Goal: Task Accomplishment & Management: Use online tool/utility

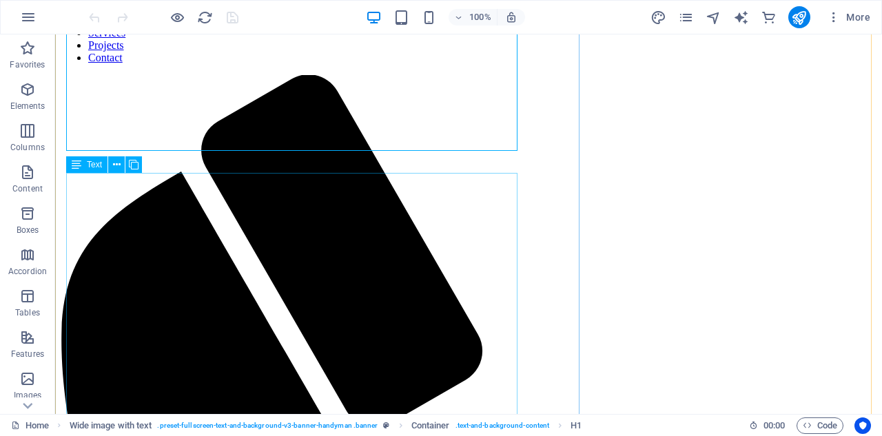
scroll to position [69, 0]
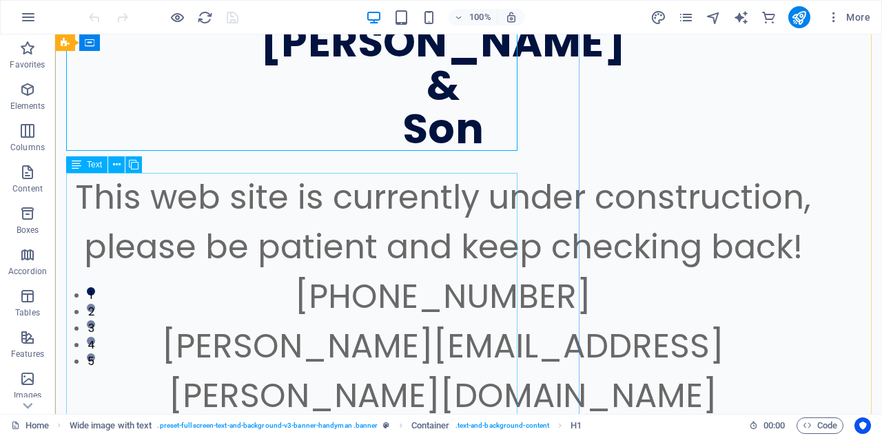
click at [385, 249] on div "This web site is currently under construction, please be patient and keep check…" at bounding box center [443, 305] width 754 height 265
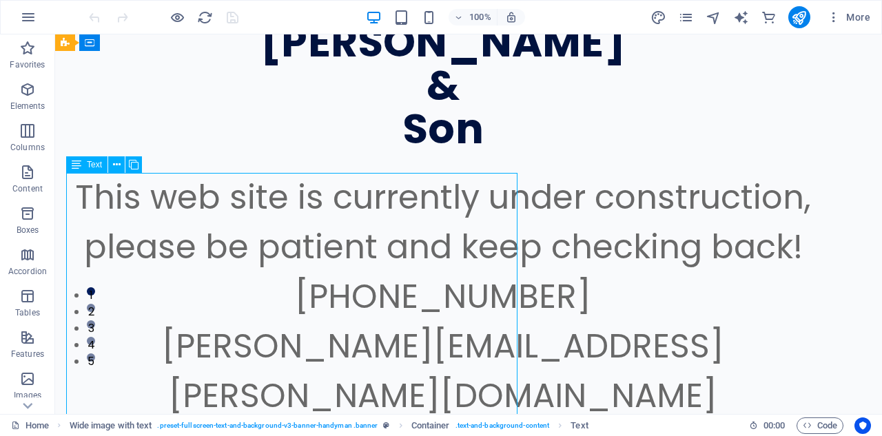
click at [360, 248] on div "This web site is currently under construction, please be patient and keep check…" at bounding box center [443, 305] width 754 height 265
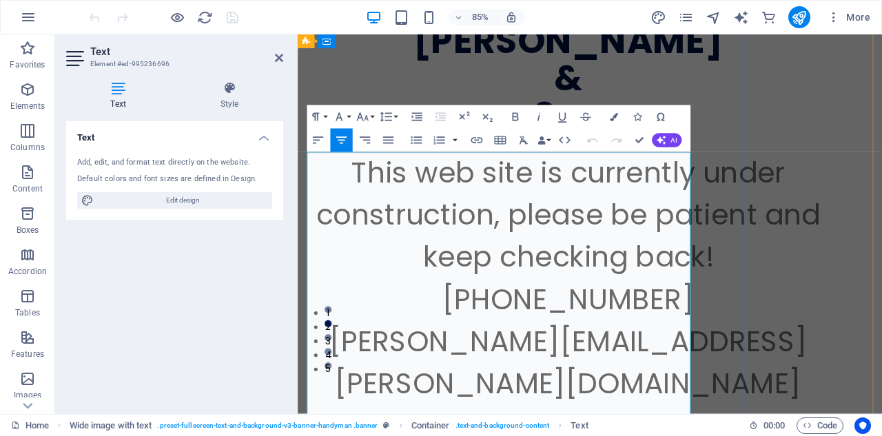
click at [627, 256] on span "This web site is currently under construction, please be patient and keep check…" at bounding box center [616, 246] width 593 height 145
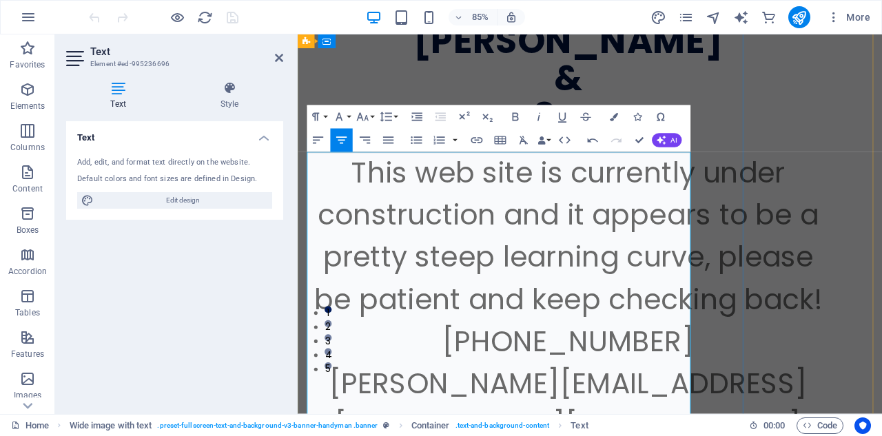
click at [722, 354] on p "This web site is currently under construction and it appears to be a pretty ste…" at bounding box center [616, 272] width 615 height 198
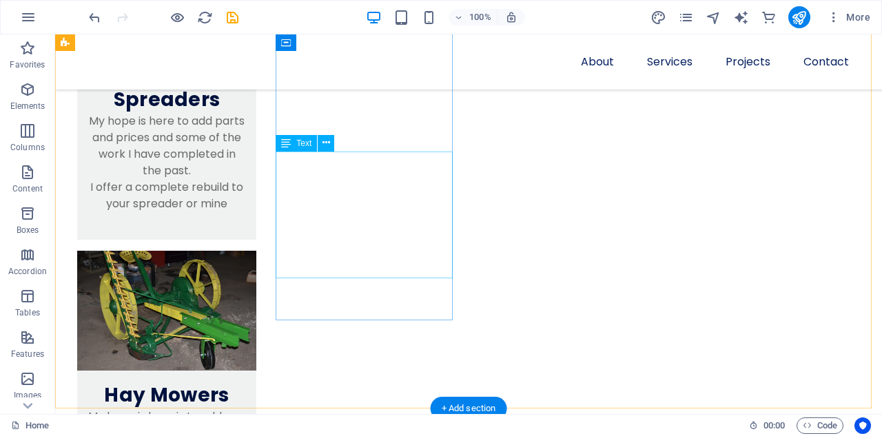
scroll to position [776, 0]
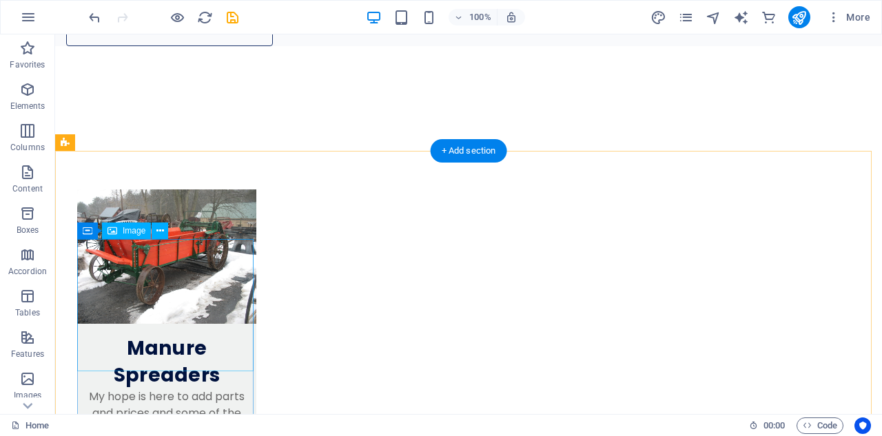
click at [183, 292] on figure at bounding box center [166, 256] width 179 height 134
click at [180, 291] on figure at bounding box center [166, 256] width 179 height 134
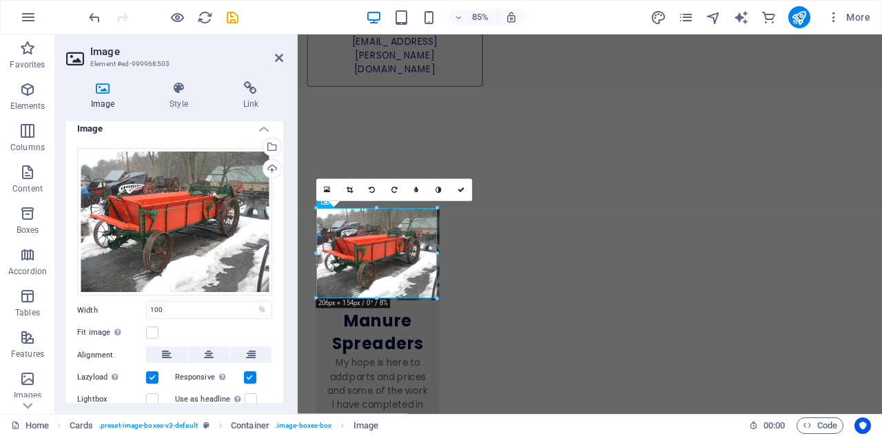
scroll to position [0, 0]
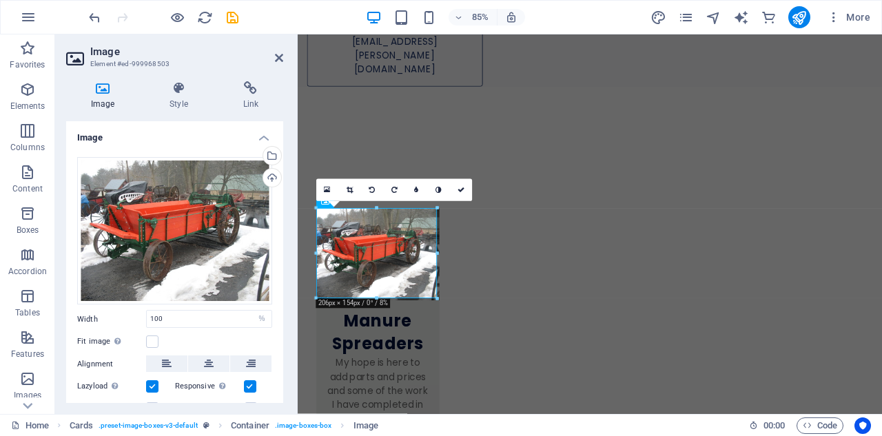
click at [101, 316] on label "Width" at bounding box center [111, 320] width 69 height 8
click at [170, 318] on input "100" at bounding box center [209, 319] width 125 height 17
click at [169, 318] on input "100" at bounding box center [209, 319] width 125 height 17
click at [175, 318] on input "100" at bounding box center [209, 319] width 125 height 17
click at [152, 343] on label at bounding box center [152, 342] width 12 height 12
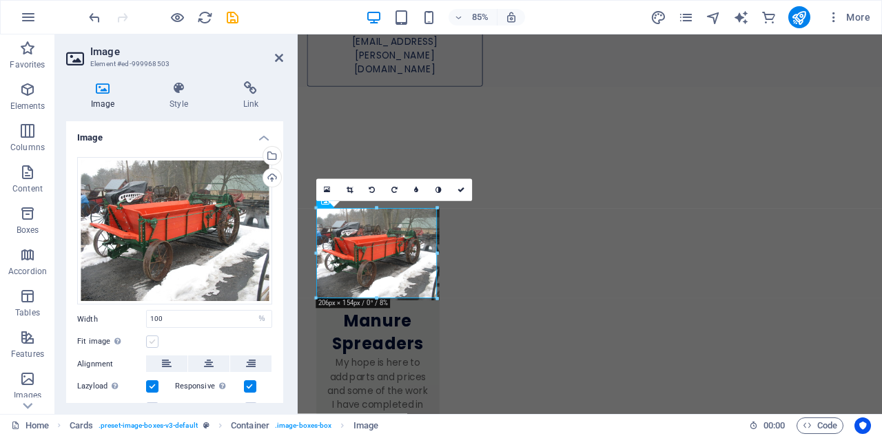
click at [0, 0] on input "Fit image Automatically fit image to a fixed width and height" at bounding box center [0, 0] width 0 height 0
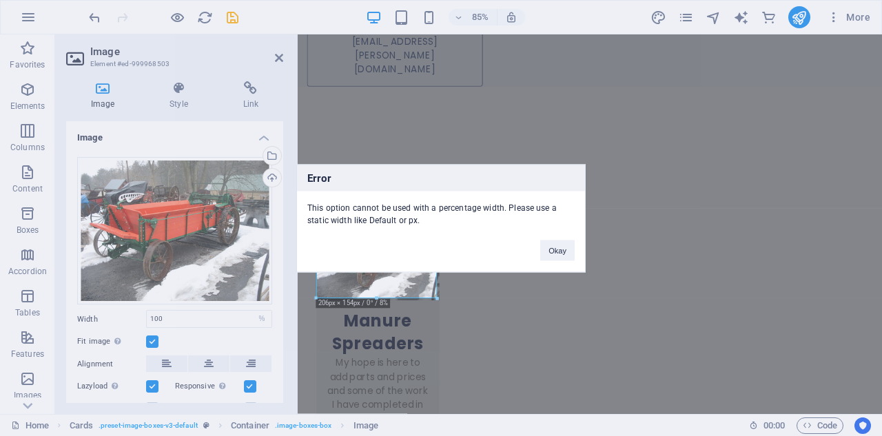
click at [152, 343] on div "Error This option cannot be used with a percentage width. Please use a static w…" at bounding box center [441, 218] width 882 height 436
click at [150, 340] on div "Error This option cannot be used with a percentage width. Please use a static w…" at bounding box center [441, 218] width 882 height 436
click at [552, 252] on button "Okay" at bounding box center [557, 250] width 34 height 21
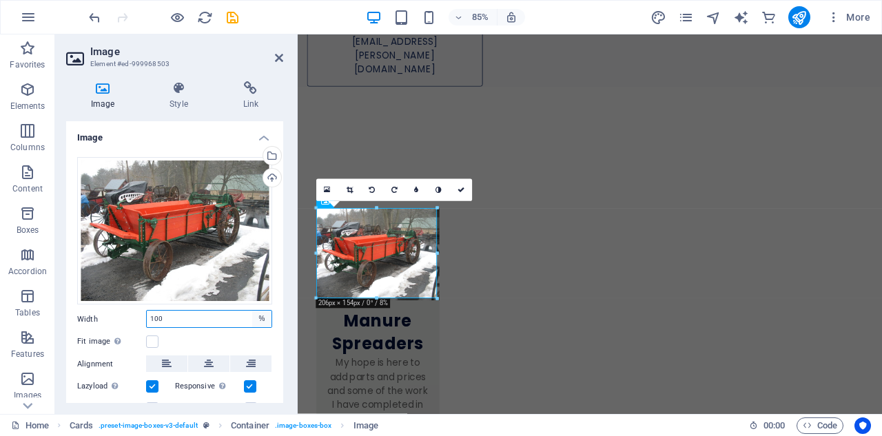
click at [256, 317] on select "Default auto px rem % em vh vw" at bounding box center [261, 319] width 19 height 17
select select "px"
click at [252, 311] on select "Default auto px rem % em vh vw" at bounding box center [261, 319] width 19 height 17
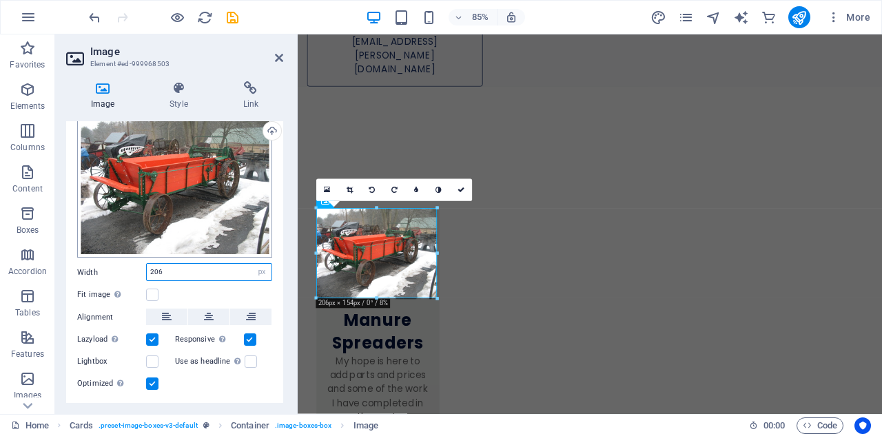
scroll to position [69, 0]
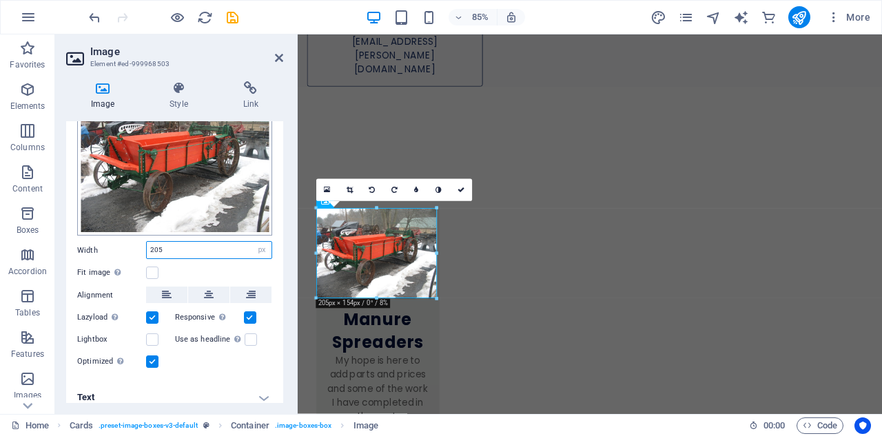
type input "206"
click at [462, 189] on icon at bounding box center [461, 190] width 7 height 7
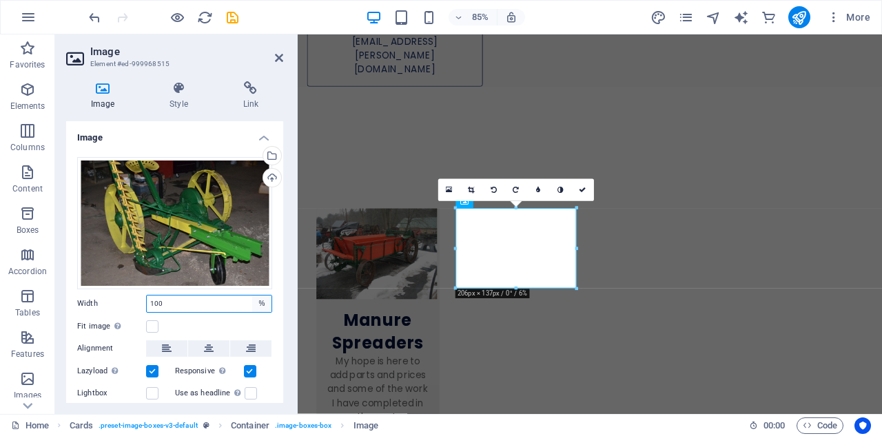
click at [258, 302] on select "Default auto px rem % em vh vw" at bounding box center [261, 304] width 19 height 17
select select "px"
click at [252, 296] on select "Default auto px rem % em vh vw" at bounding box center [261, 304] width 19 height 17
type input "206"
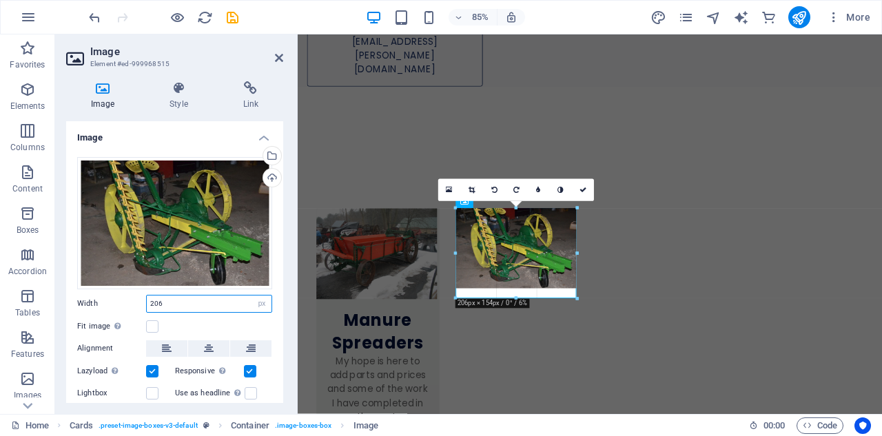
drag, startPoint x: 516, startPoint y: 287, endPoint x: 516, endPoint y: 299, distance: 11.7
drag, startPoint x: 516, startPoint y: 287, endPoint x: 258, endPoint y: 315, distance: 259.9
click at [517, 302] on div at bounding box center [515, 302] width 121 height 4
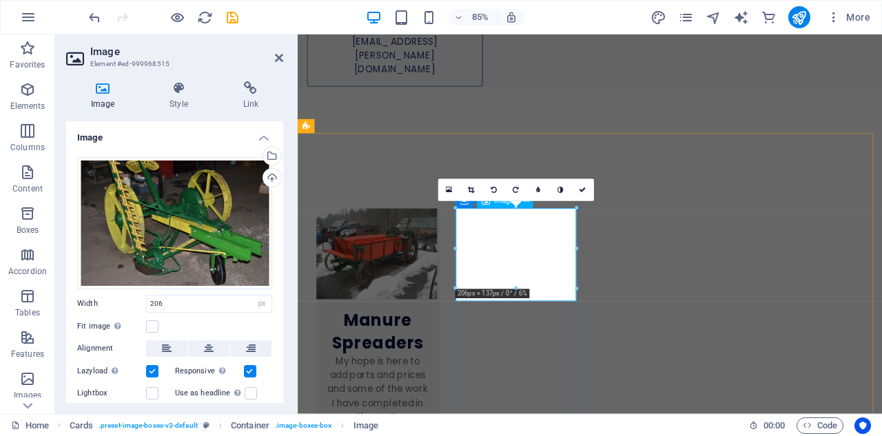
click at [181, 325] on div "Fit image Automatically fit image to a fixed width and height" at bounding box center [174, 326] width 195 height 17
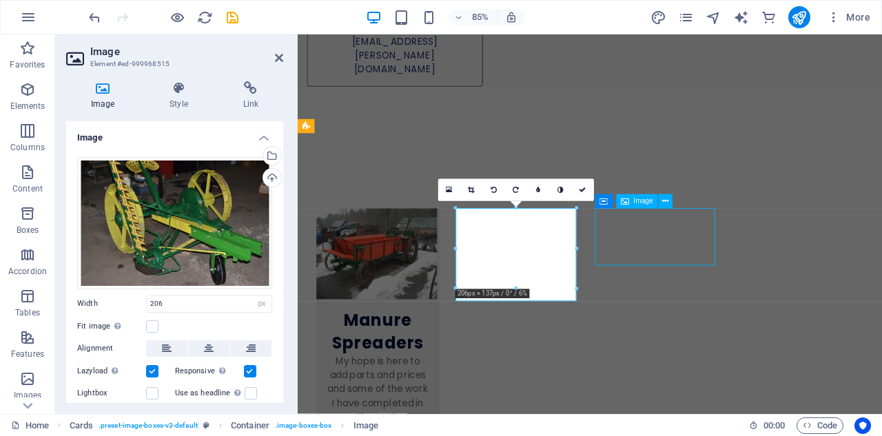
select select "%"
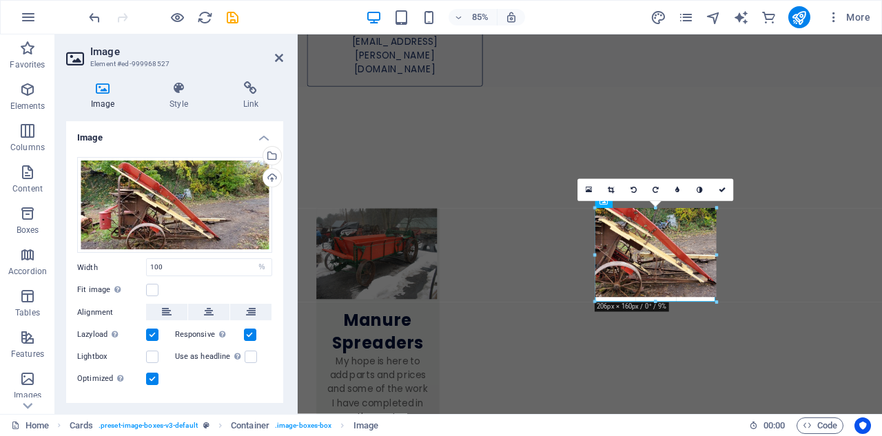
drag, startPoint x: 657, startPoint y: 265, endPoint x: 419, endPoint y: 320, distance: 244.9
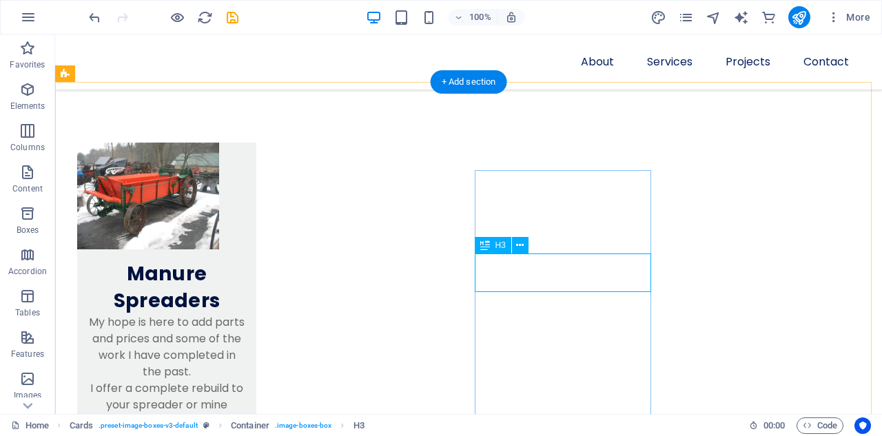
scroll to position [845, 0]
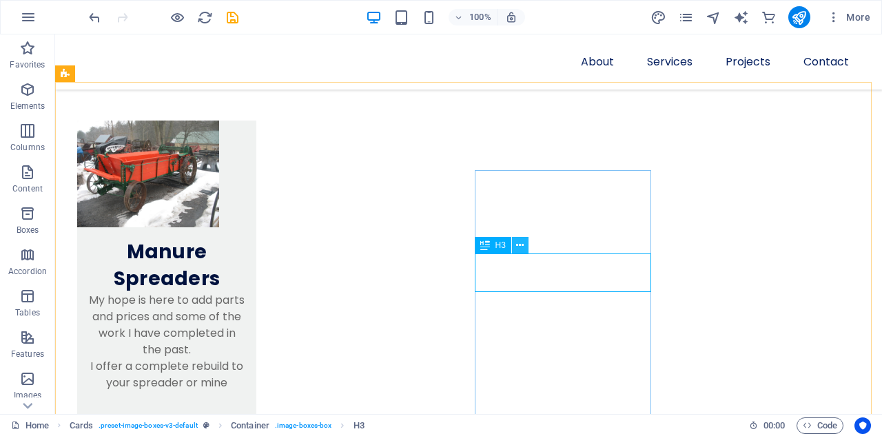
click at [519, 245] on icon at bounding box center [520, 245] width 8 height 14
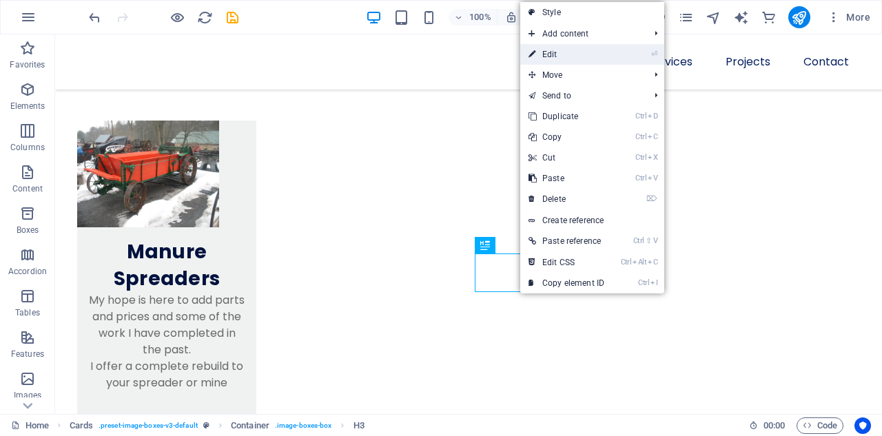
click at [555, 52] on link "⏎ Edit" at bounding box center [566, 54] width 92 height 21
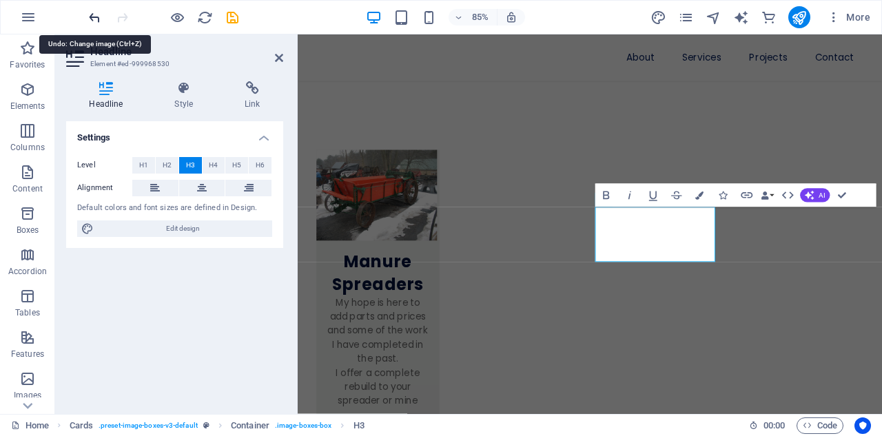
click at [101, 16] on icon "undo" at bounding box center [95, 18] width 16 height 16
click at [94, 18] on icon "undo" at bounding box center [95, 18] width 16 height 16
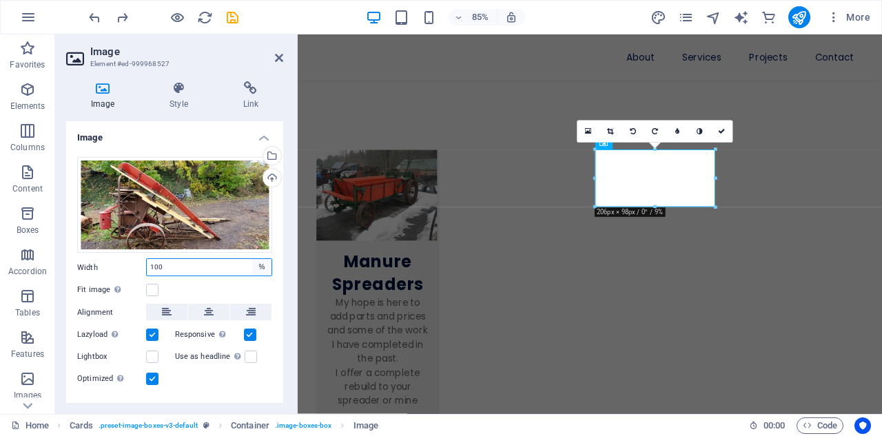
click at [257, 265] on select "Default auto px rem % em vh vw" at bounding box center [261, 267] width 19 height 17
select select "px"
click at [252, 259] on select "Default auto px rem % em vh vw" at bounding box center [261, 267] width 19 height 17
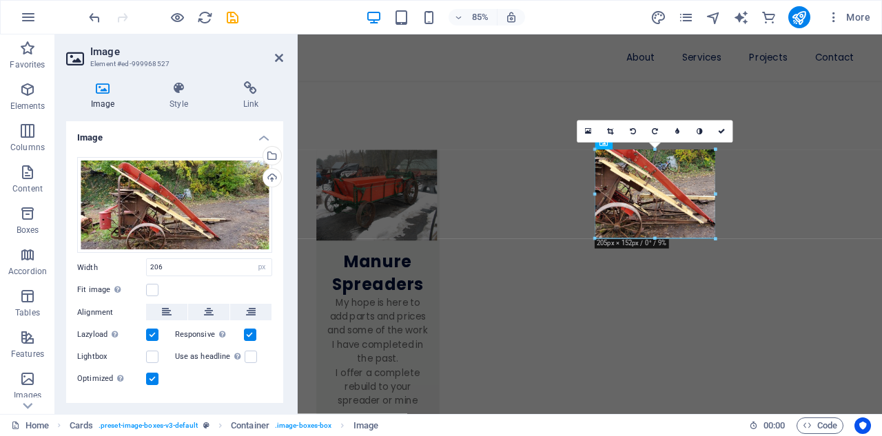
drag, startPoint x: 655, startPoint y: 208, endPoint x: 420, endPoint y: 245, distance: 237.1
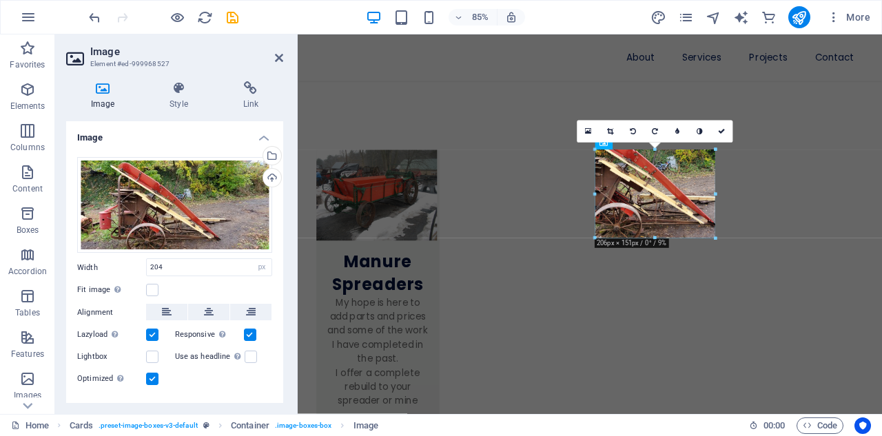
drag, startPoint x: 655, startPoint y: 206, endPoint x: 457, endPoint y: 249, distance: 203.0
type input "205"
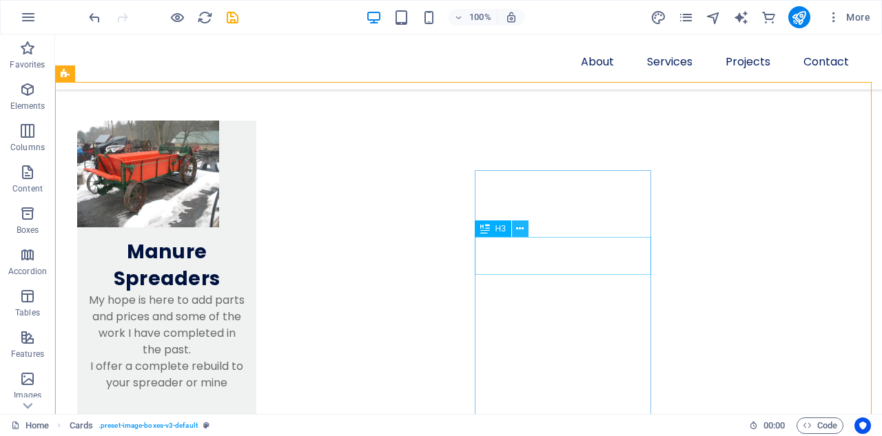
click at [518, 228] on icon at bounding box center [520, 229] width 8 height 14
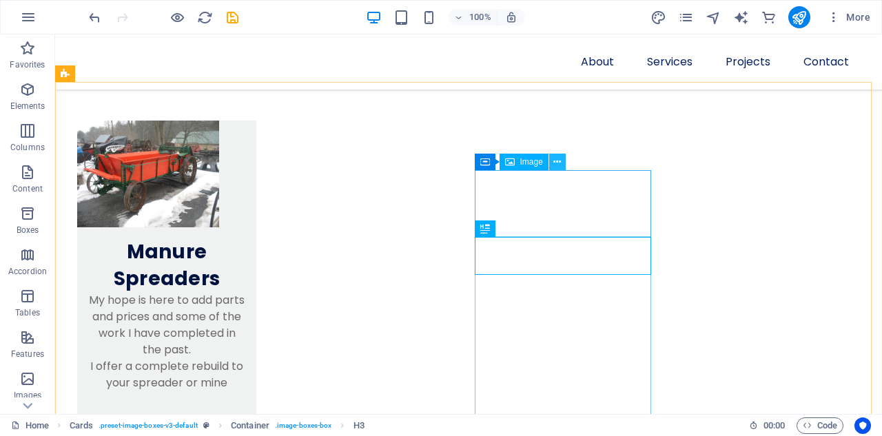
click at [557, 166] on icon at bounding box center [557, 162] width 8 height 14
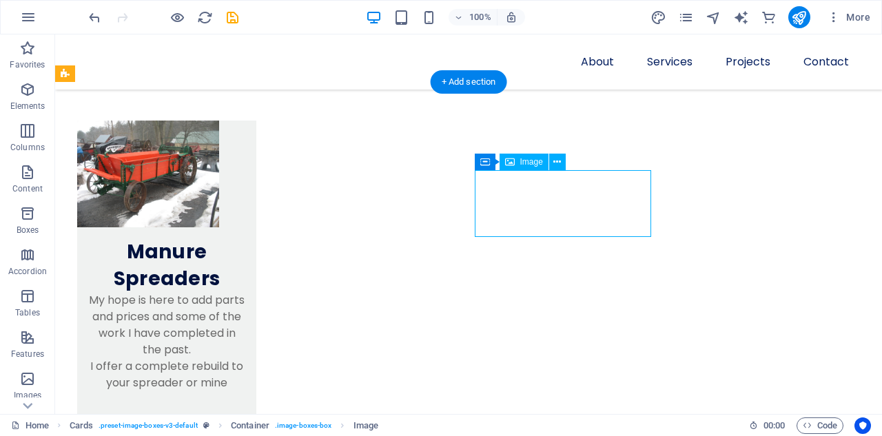
select select "px"
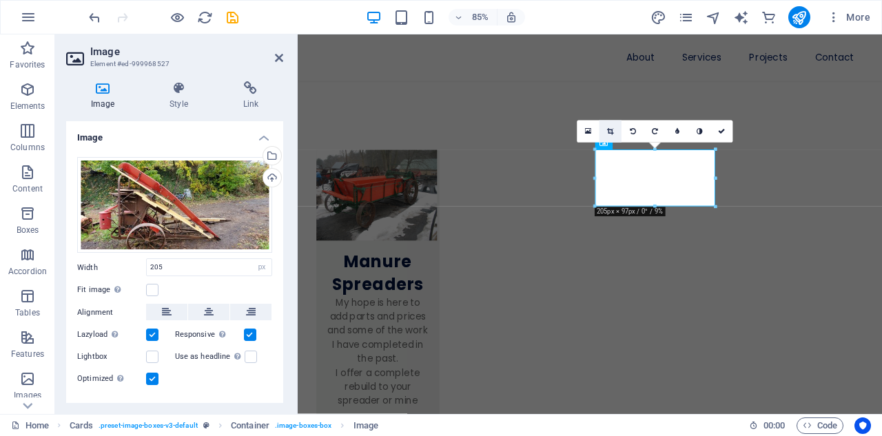
click at [611, 132] on icon at bounding box center [610, 131] width 6 height 7
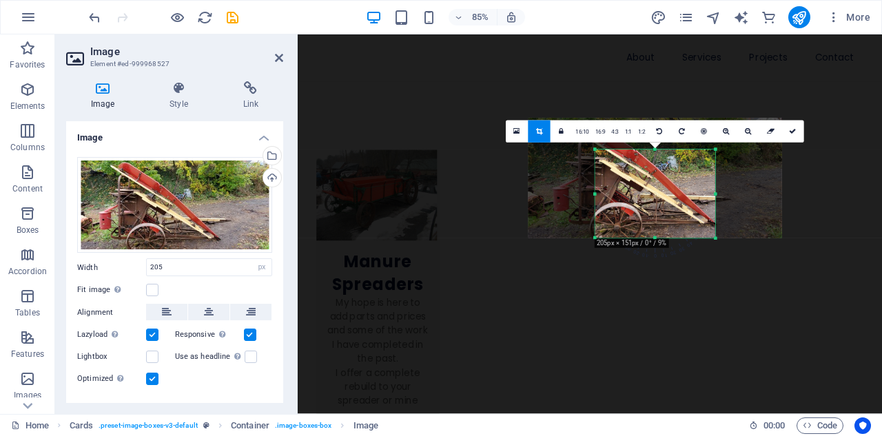
drag, startPoint x: 655, startPoint y: 207, endPoint x: 659, endPoint y: 243, distance: 36.2
click at [659, 238] on div "180 170 160 150 140 130 120 110 100 90 80 70 60 50 40 30 20 10 0 -10 -20 -30 -4…" at bounding box center [655, 194] width 120 height 88
drag, startPoint x: 791, startPoint y: 132, endPoint x: 580, endPoint y: 114, distance: 211.7
click at [791, 132] on icon at bounding box center [793, 131] width 7 height 7
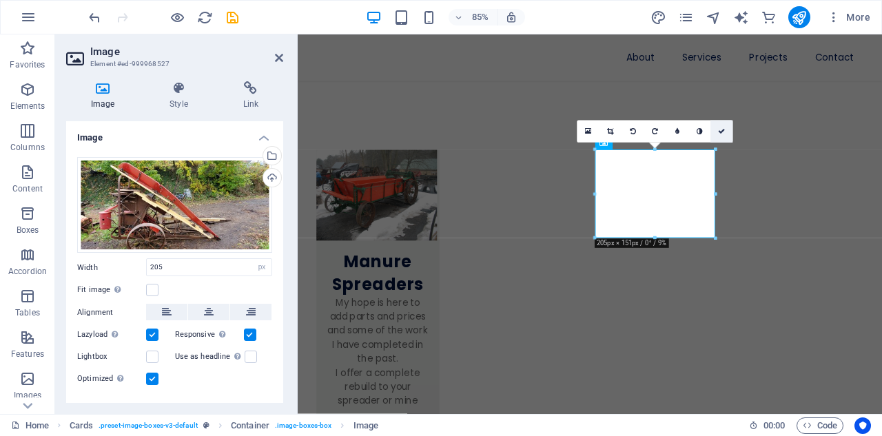
click at [722, 129] on icon at bounding box center [721, 131] width 7 height 7
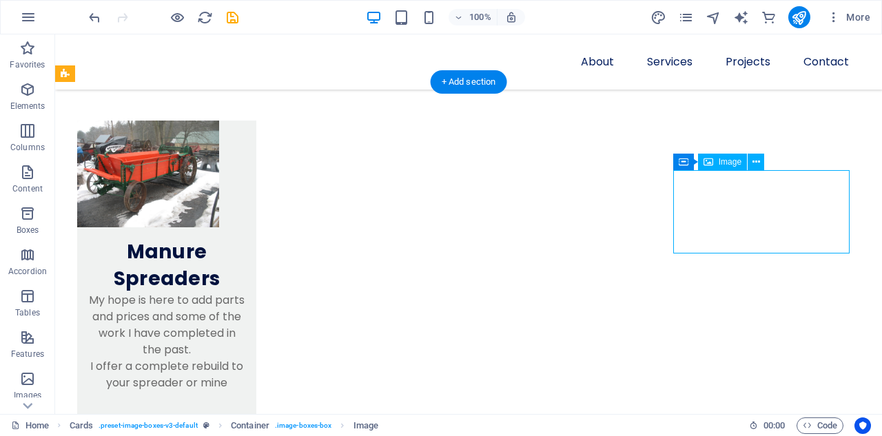
select select "%"
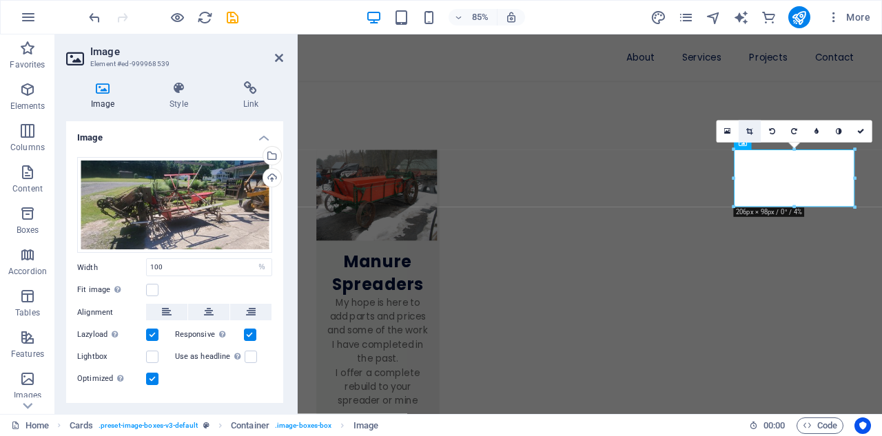
click at [748, 132] on icon at bounding box center [750, 131] width 6 height 7
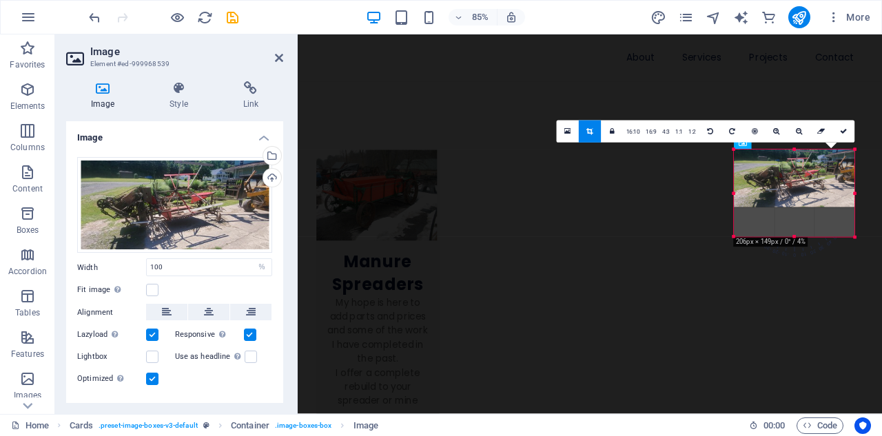
drag, startPoint x: 792, startPoint y: 207, endPoint x: 589, endPoint y: 245, distance: 206.8
click at [799, 237] on div "180 170 160 150 140 130 120 110 100 90 80 70 60 50 40 30 20 10 0 -10 -20 -30 -4…" at bounding box center [794, 194] width 121 height 88
click at [841, 132] on icon at bounding box center [843, 131] width 7 height 7
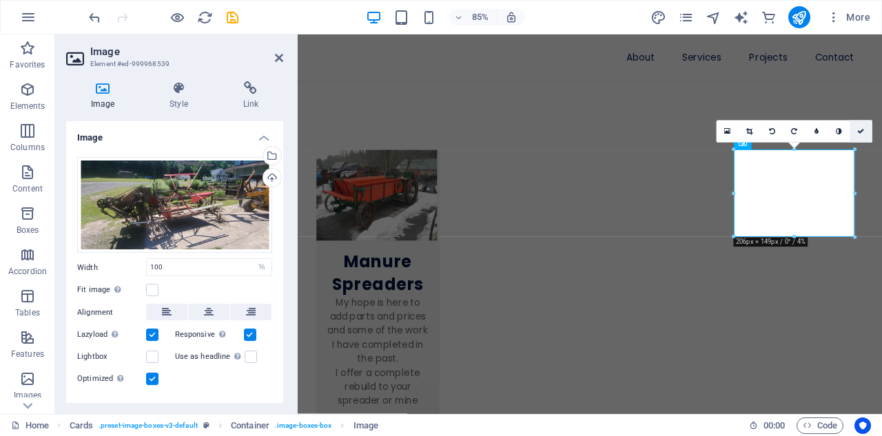
click at [861, 129] on icon at bounding box center [861, 131] width 7 height 7
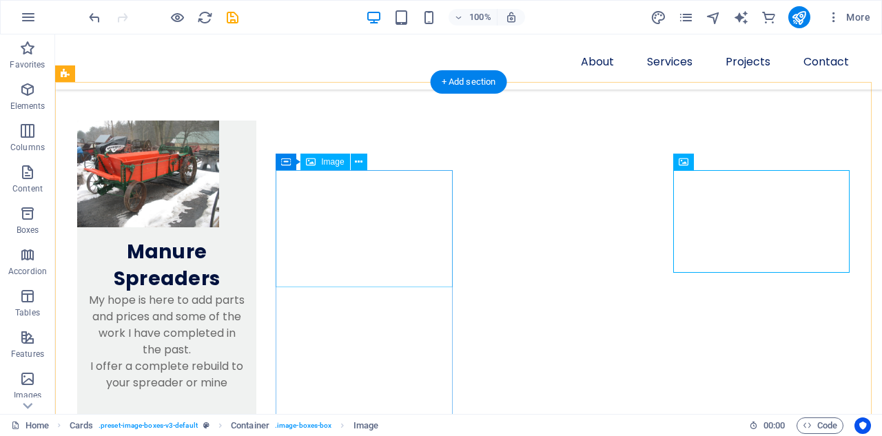
select select "%"
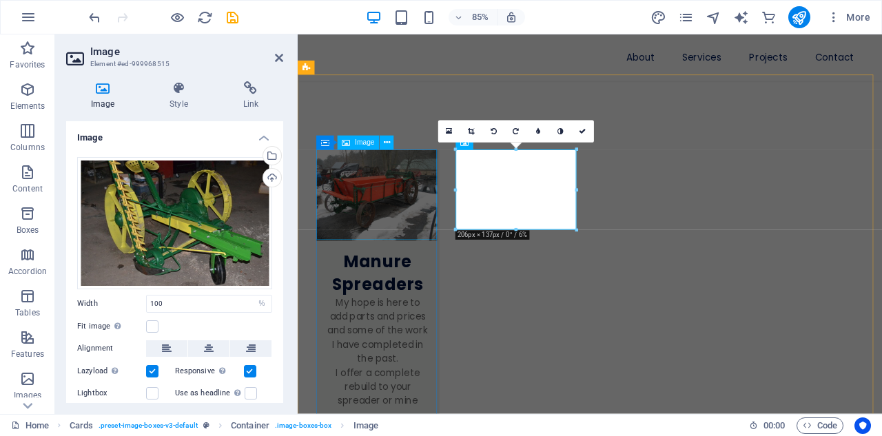
click at [374, 236] on figure at bounding box center [392, 223] width 145 height 107
select select "px"
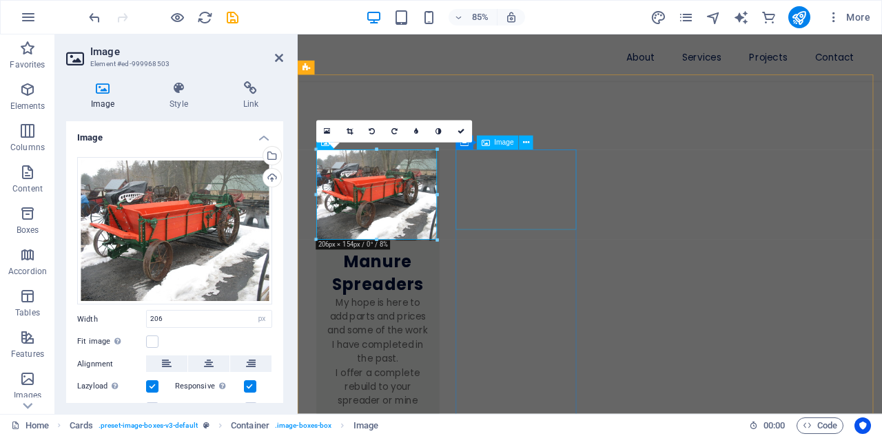
select select "%"
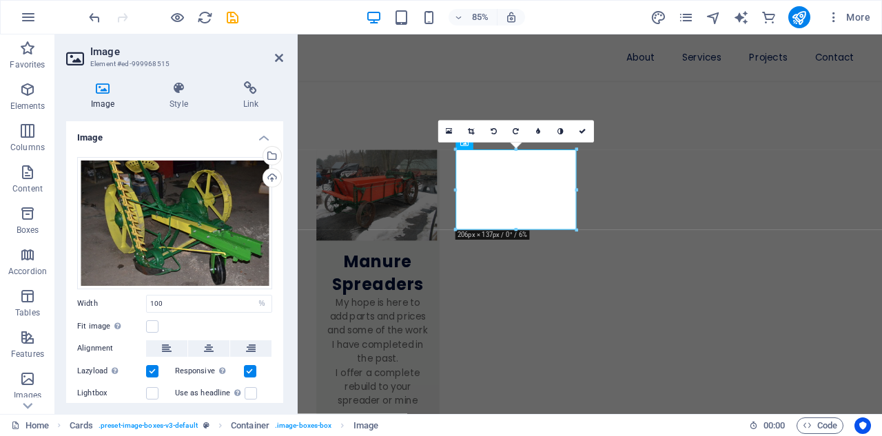
click at [472, 128] on icon at bounding box center [471, 131] width 6 height 7
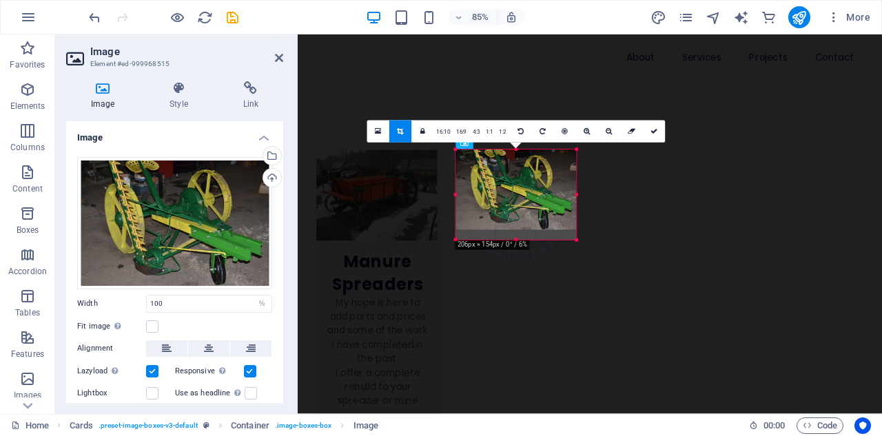
drag, startPoint x: 517, startPoint y: 229, endPoint x: 517, endPoint y: 241, distance: 11.7
click at [517, 241] on div at bounding box center [515, 240] width 121 height 4
click at [397, 133] on icon at bounding box center [400, 131] width 6 height 7
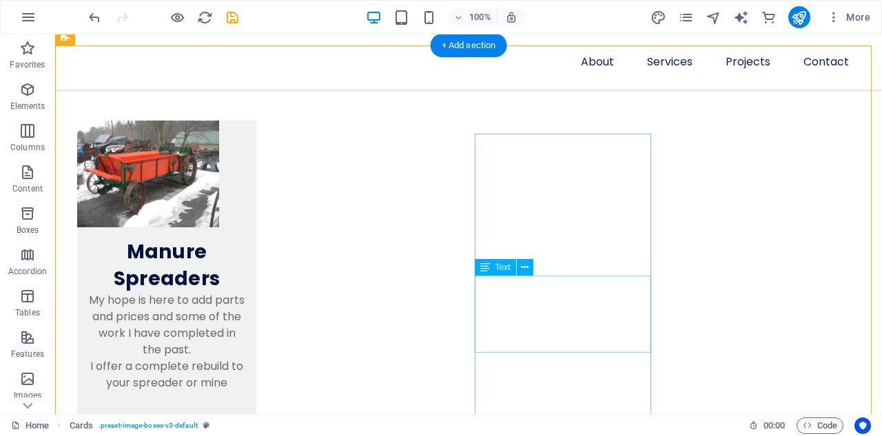
scroll to position [914, 0]
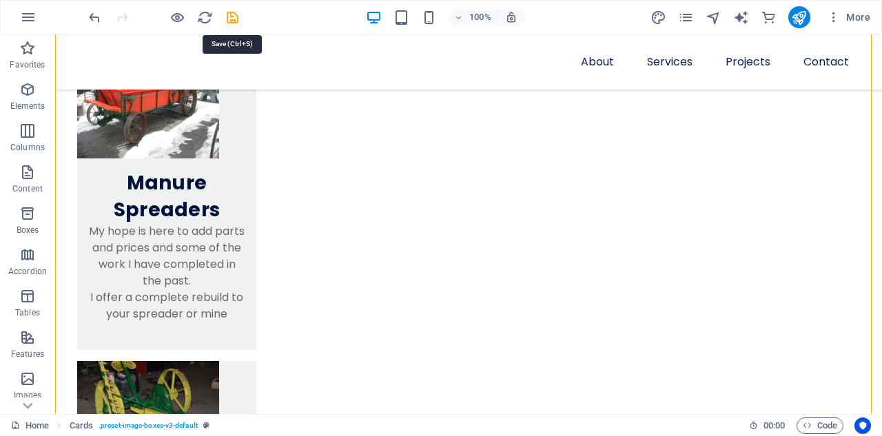
click at [230, 17] on icon "save" at bounding box center [233, 18] width 16 height 16
checkbox input "false"
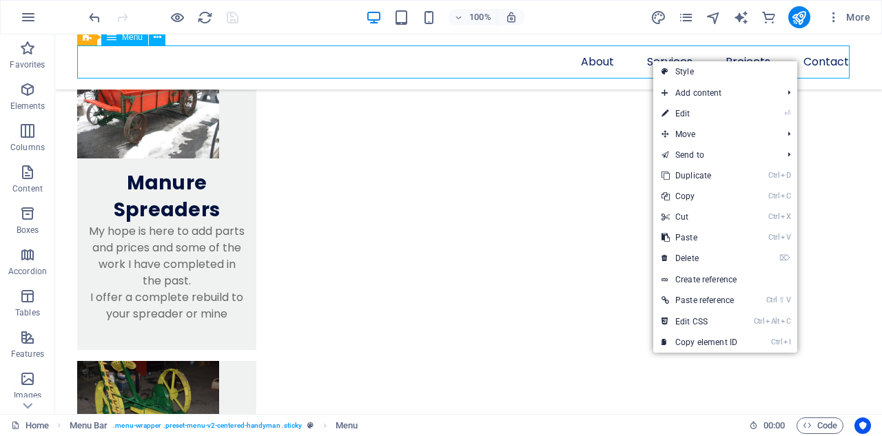
click at [486, 73] on nav "About Services Projects Contact" at bounding box center [468, 61] width 783 height 33
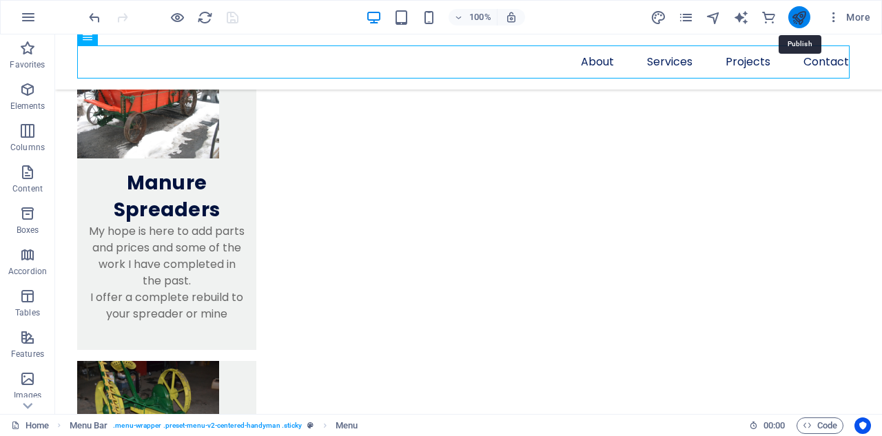
click at [793, 16] on icon "publish" at bounding box center [799, 18] width 16 height 16
